Goal: Task Accomplishment & Management: Use online tool/utility

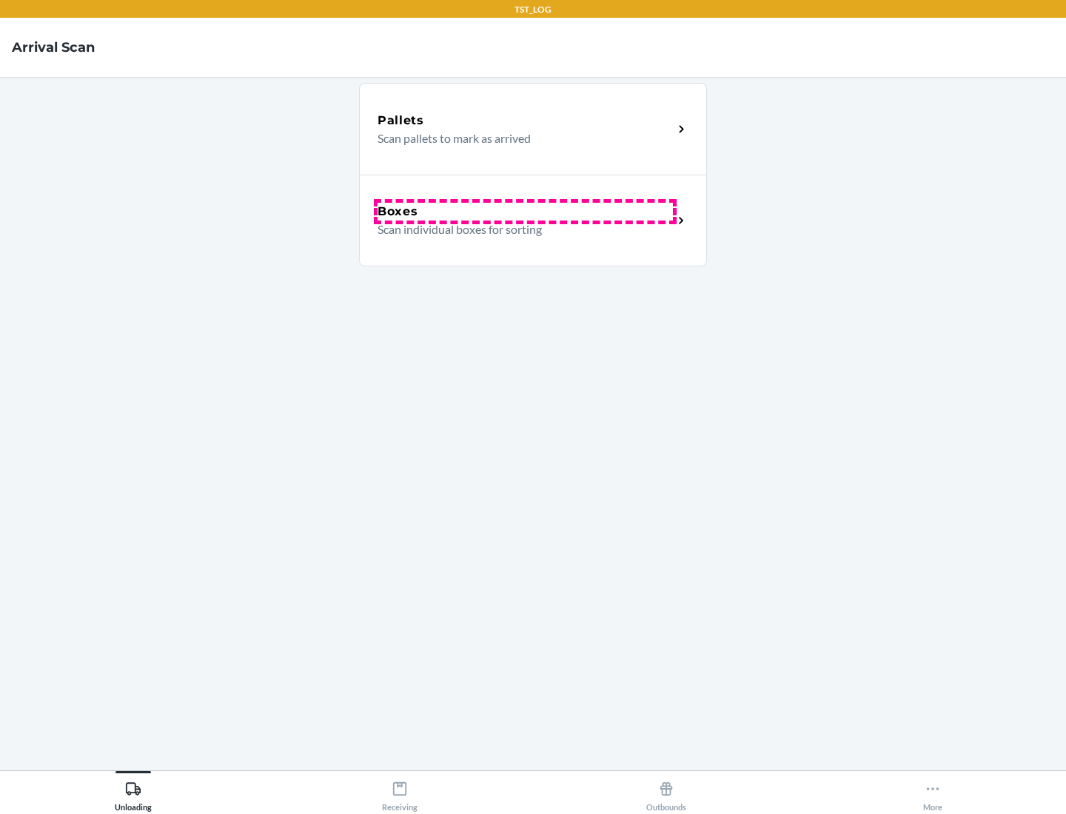
click at [525, 212] on div "Boxes" at bounding box center [525, 212] width 295 height 18
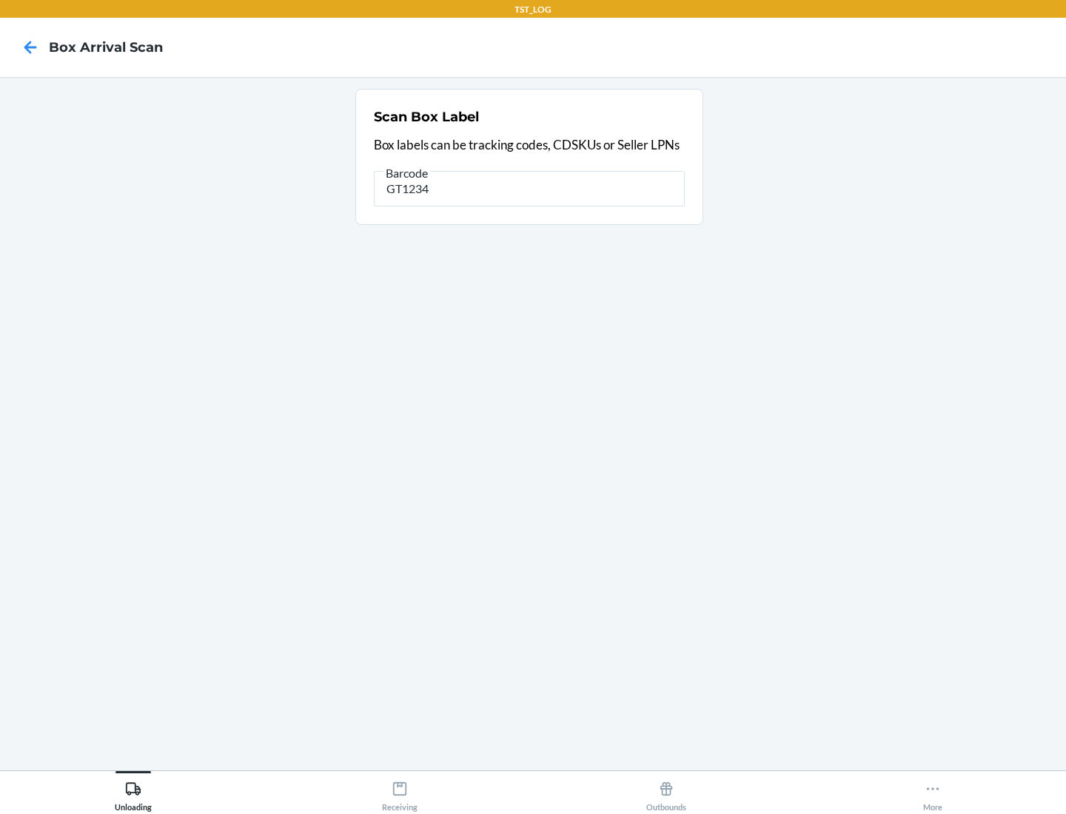
type input "GT1234"
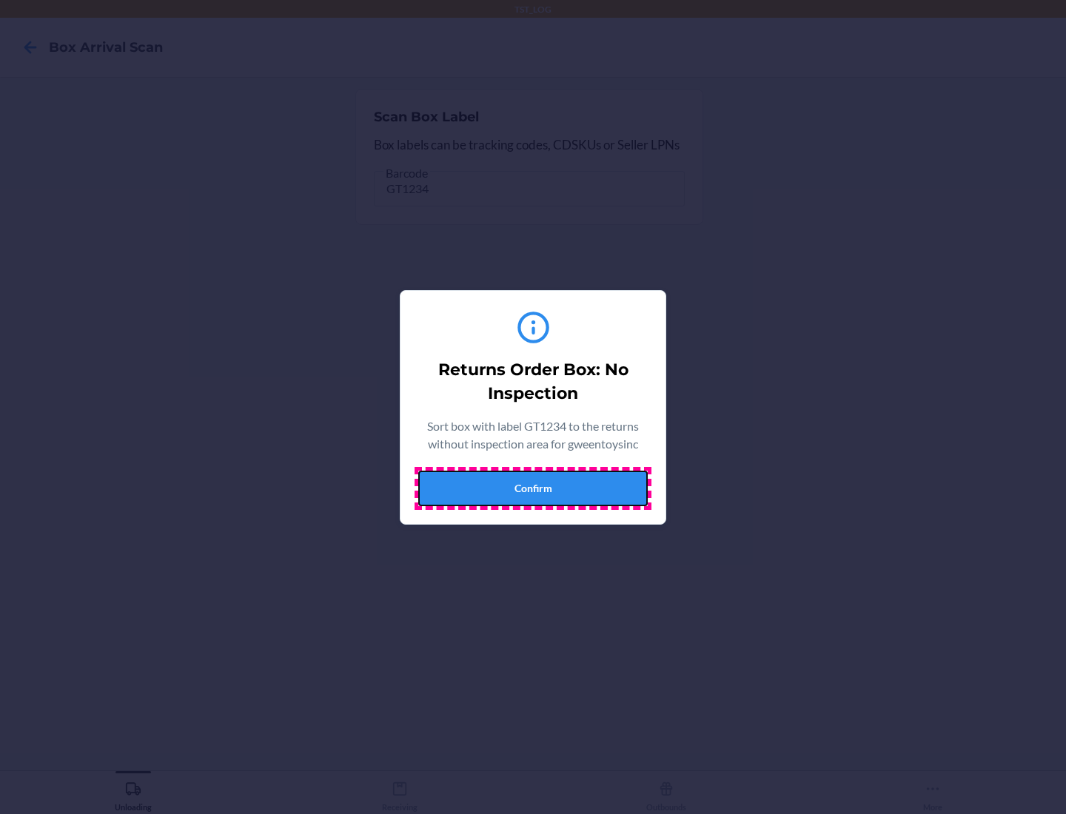
click at [533, 488] on button "Confirm" at bounding box center [533, 489] width 230 height 36
